Goal: Check status: Check status

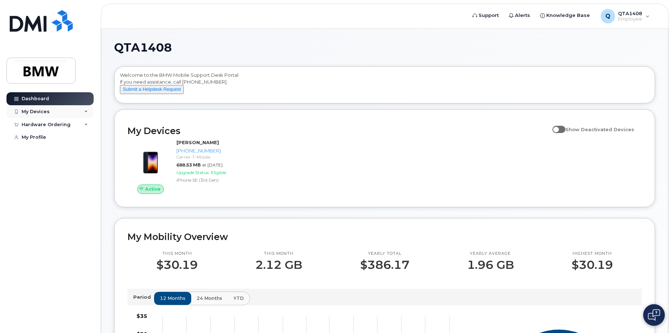
click at [32, 111] on div "My Devices" at bounding box center [36, 112] width 28 height 6
click at [56, 166] on div "Hardware Ordering" at bounding box center [46, 164] width 49 height 6
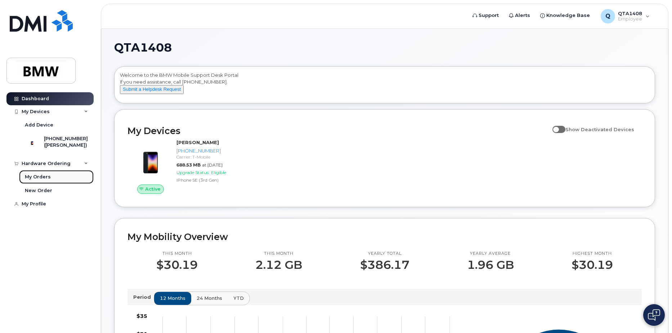
click at [45, 180] on div "My Orders" at bounding box center [38, 177] width 26 height 6
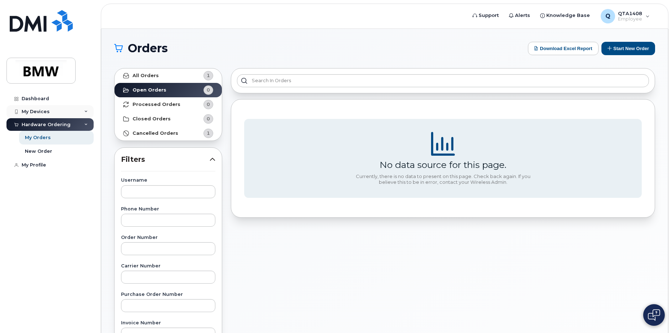
click at [33, 115] on div "My Devices" at bounding box center [49, 111] width 87 height 13
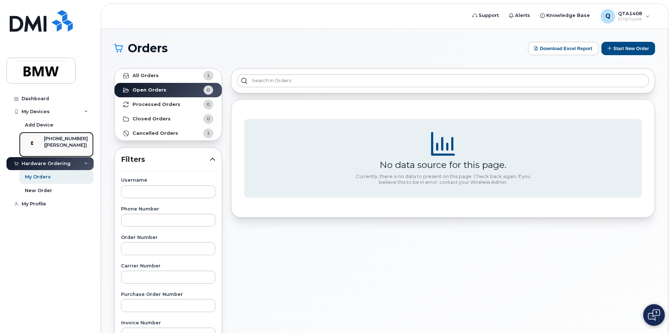
click at [64, 139] on div "[PHONE_NUMBER]" at bounding box center [66, 138] width 44 height 6
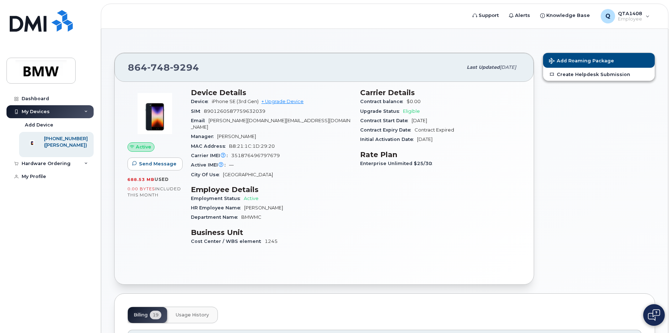
click at [424, 164] on span "Enterprise Unlimited $25/30" at bounding box center [398, 163] width 76 height 5
drag, startPoint x: 420, startPoint y: 163, endPoint x: 441, endPoint y: 163, distance: 20.9
click at [441, 163] on div "Enterprise Unlimited $25/30" at bounding box center [440, 163] width 161 height 9
click at [379, 196] on div "Carrier Details Contract balance $0.00 Upgrade Status Eligible Contract Start D…" at bounding box center [440, 170] width 169 height 172
